Goal: Task Accomplishment & Management: Use online tool/utility

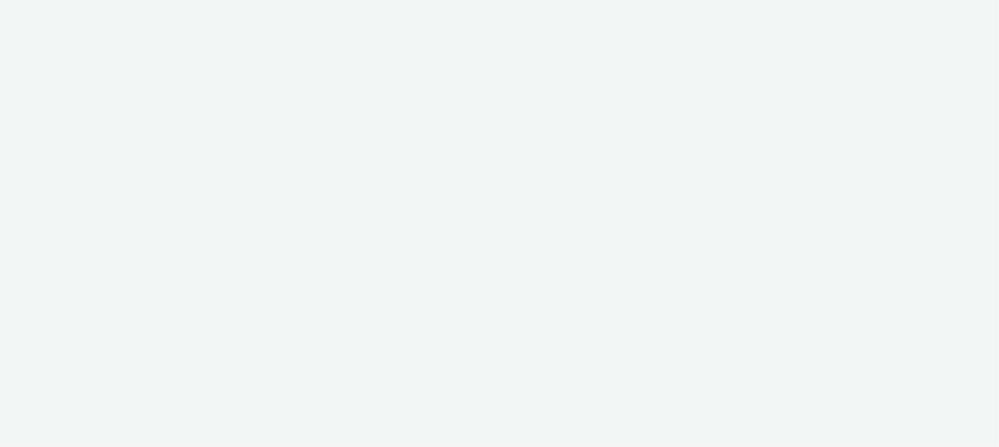
select select "b626f941-834b-427f-b453-0a2b95f57350"
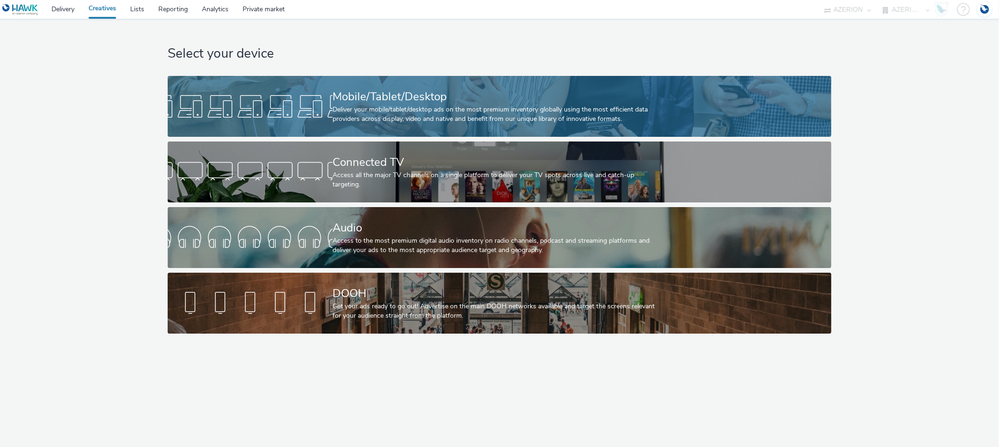
click at [302, 96] on div at bounding box center [250, 106] width 165 height 30
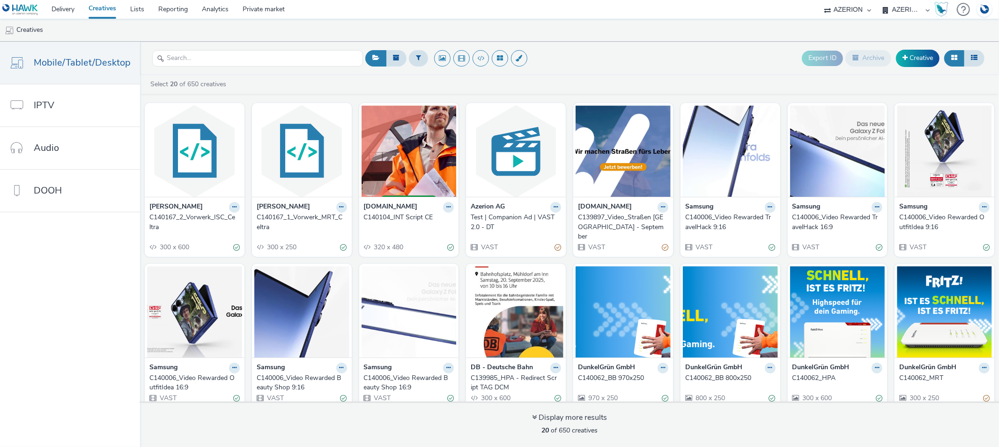
scroll to position [151, 0]
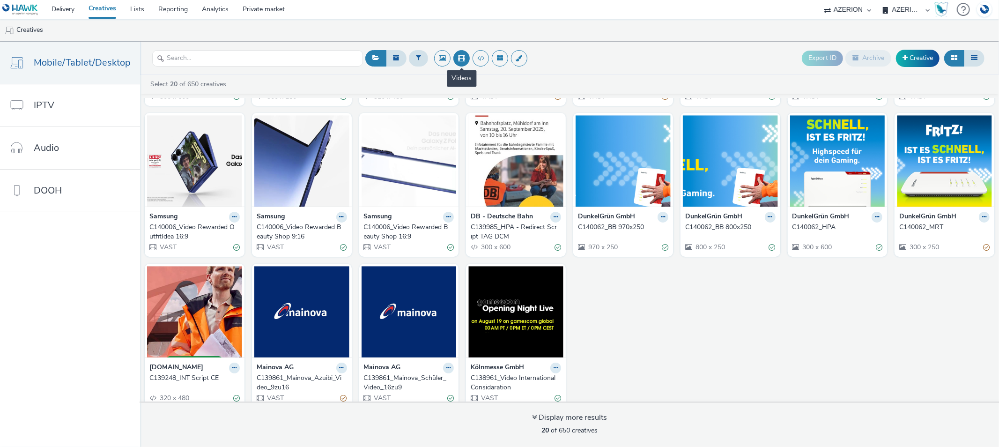
click at [459, 59] on button at bounding box center [461, 58] width 16 height 16
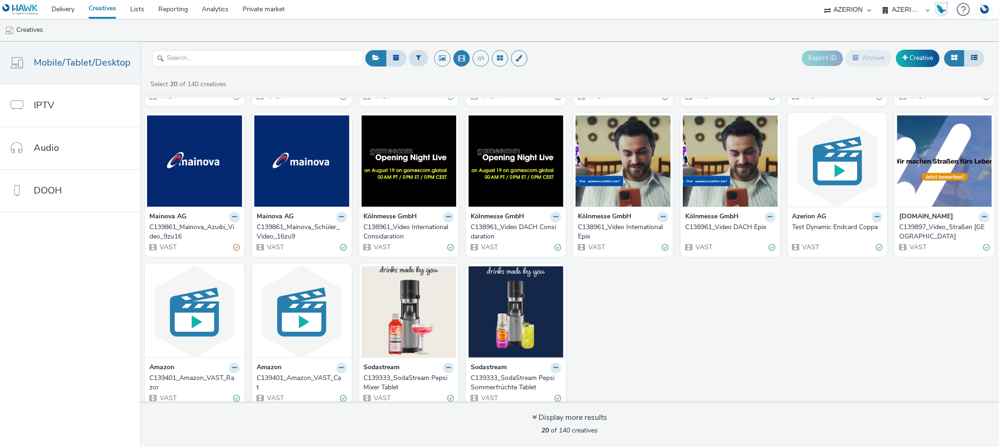
click at [371, 377] on div "C139333_SodaStream Pepsi Mixer Tablet" at bounding box center [407, 382] width 87 height 19
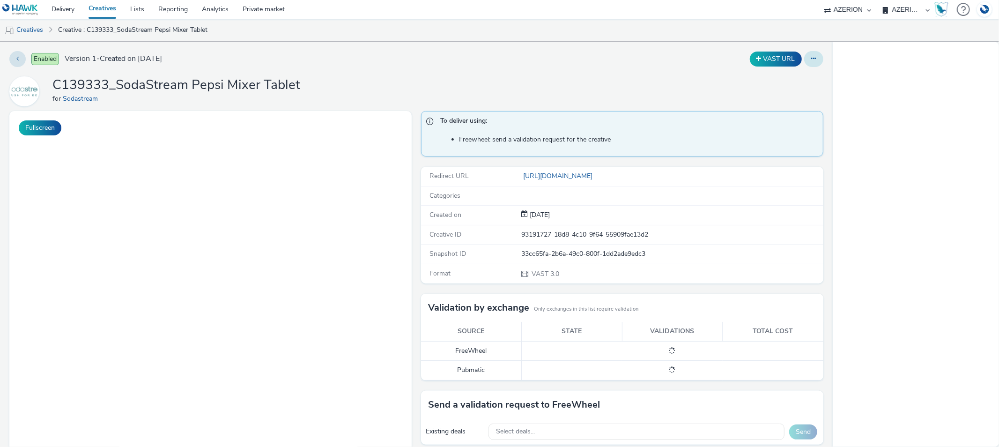
click at [811, 59] on icon at bounding box center [813, 58] width 5 height 7
click at [779, 76] on link "Edit" at bounding box center [788, 77] width 70 height 19
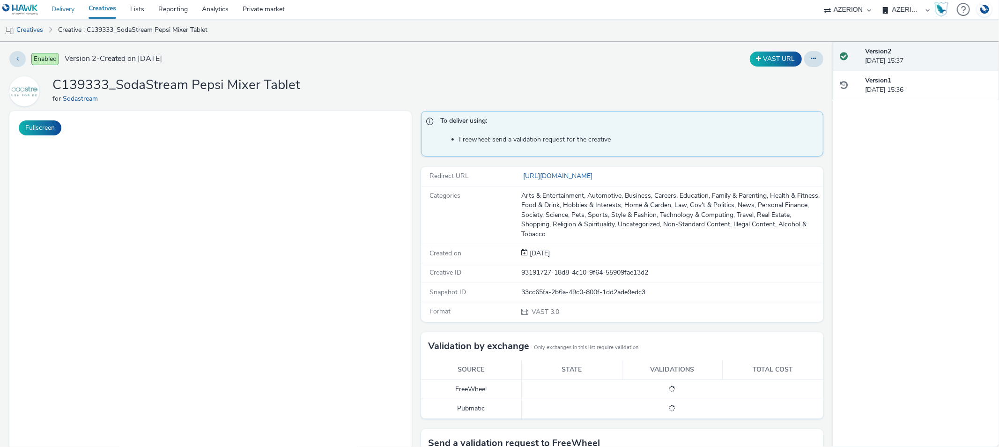
click at [60, 11] on link "Delivery" at bounding box center [62, 9] width 37 height 19
